Goal: Find specific page/section: Find specific page/section

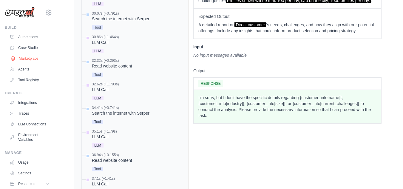
click at [29, 58] on link "Marketplace" at bounding box center [30, 59] width 45 height 10
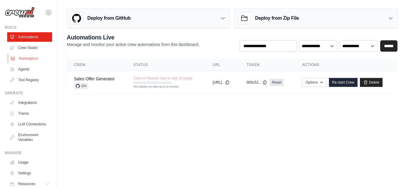
click at [26, 57] on link "Marketplace" at bounding box center [30, 59] width 45 height 10
